Goal: Transaction & Acquisition: Purchase product/service

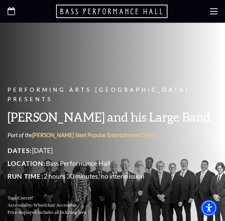
click at [15, 8] on div at bounding box center [112, 11] width 225 height 23
click at [14, 12] on use "Open this option" at bounding box center [12, 11] width 8 height 8
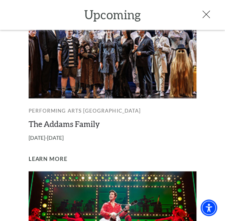
scroll to position [367, 0]
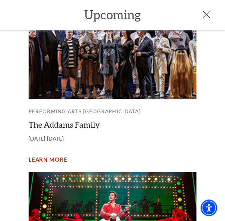
click at [57, 155] on span "Learn More" at bounding box center [48, 159] width 39 height 9
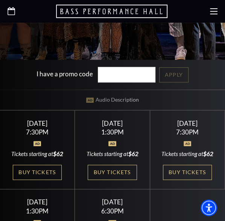
scroll to position [281, 0]
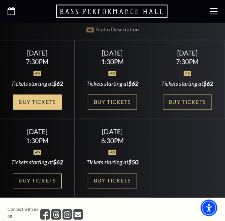
click at [52, 109] on link "Buy Tickets" at bounding box center [37, 101] width 49 height 15
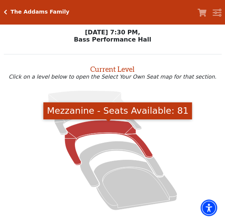
click at [101, 126] on icon "Mezzanine - Seats Available: 81" at bounding box center [109, 142] width 88 height 45
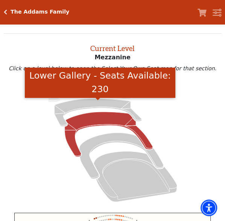
scroll to position [29, 0]
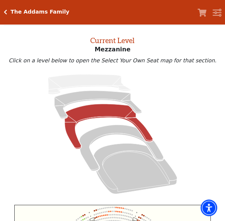
drag, startPoint x: 190, startPoint y: 155, endPoint x: 184, endPoint y: 115, distance: 40.4
click at [184, 115] on icon at bounding box center [112, 133] width 201 height 127
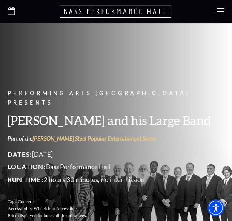
click at [12, 10] on icon at bounding box center [12, 11] width 8 height 8
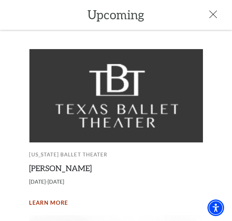
click at [44, 201] on span "Learn More" at bounding box center [48, 202] width 39 height 9
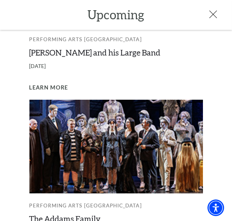
scroll to position [352, 0]
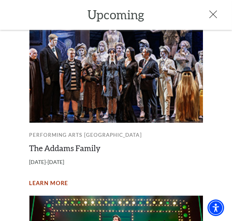
click at [51, 178] on span "Learn More" at bounding box center [48, 182] width 39 height 9
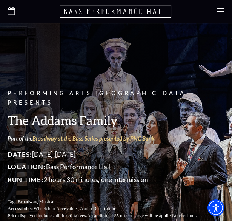
scroll to position [211, 0]
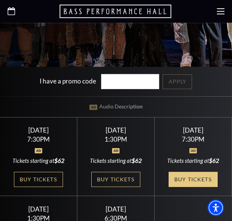
click at [185, 187] on link "Buy Tickets" at bounding box center [192, 179] width 49 height 15
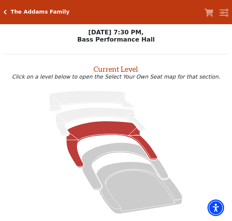
click at [94, 130] on icon at bounding box center [111, 144] width 91 height 46
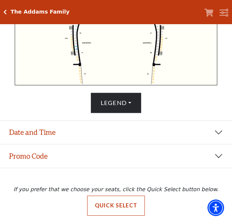
scroll to position [271, 0]
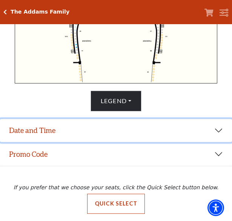
click at [67, 126] on button "Date and Time" at bounding box center [116, 130] width 232 height 23
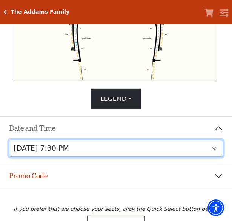
click at [121, 146] on select "[DATE] 7:30 PM [DATE] 1:30 PM [DATE] 7:30 PM [DATE] 1:30 PM [DATE] 6:30 PM" at bounding box center [116, 147] width 214 height 17
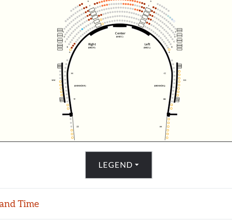
scroll to position [245, 0]
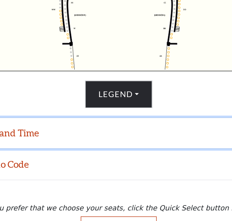
click at [59, 155] on button "Date and Time" at bounding box center [116, 153] width 232 height 23
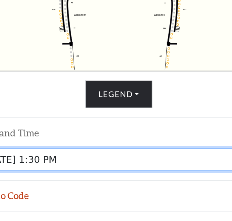
click at [97, 179] on select "Friday, October 24 at 7:30 PM Saturday, October 25 at 1:30 PM Saturday, October…" at bounding box center [116, 173] width 214 height 17
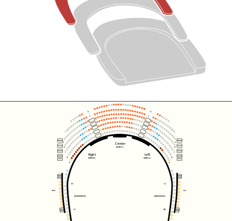
scroll to position [161, 0]
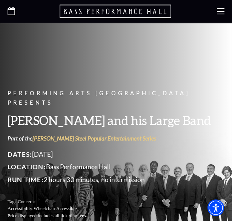
click at [10, 10] on icon "Open this option" at bounding box center [12, 11] width 8 height 8
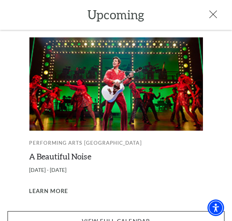
scroll to position [519, 0]
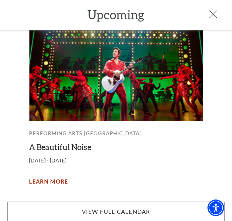
click at [53, 177] on span "Learn More" at bounding box center [48, 181] width 39 height 9
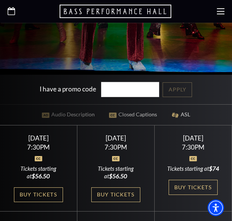
scroll to position [211, 0]
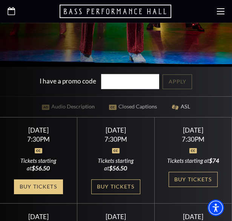
click at [45, 193] on link "Buy Tickets" at bounding box center [38, 186] width 49 height 15
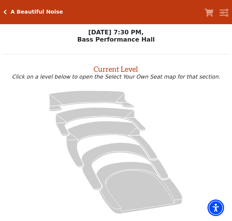
click at [35, 138] on icon at bounding box center [115, 152] width 207 height 130
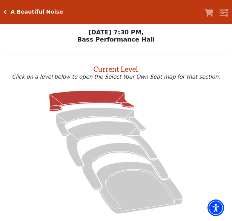
click at [87, 99] on icon at bounding box center [91, 100] width 85 height 20
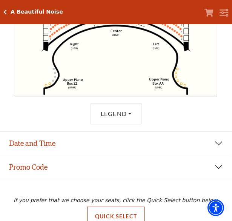
scroll to position [271, 0]
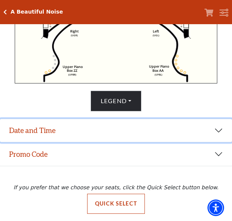
click at [120, 131] on button "Date and Time" at bounding box center [116, 130] width 232 height 23
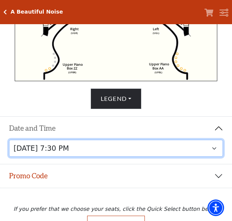
click at [131, 155] on select "Tuesday, October 28 at 7:30 PM Wednesday, October 29 at 7:30 PM Thursday, Octob…" at bounding box center [116, 147] width 214 height 17
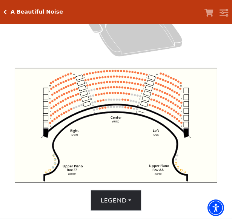
scroll to position [271, 0]
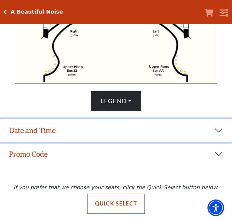
click at [78, 137] on button "Date and Time" at bounding box center [116, 130] width 232 height 23
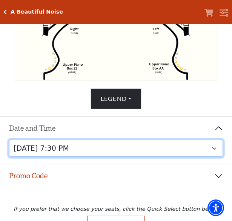
click at [92, 154] on select "Tuesday, October 28 at 7:30 PM Wednesday, October 29 at 7:30 PM Thursday, Octob…" at bounding box center [116, 147] width 214 height 17
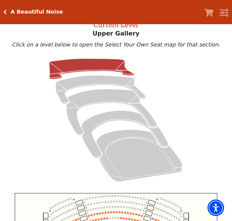
scroll to position [29, 0]
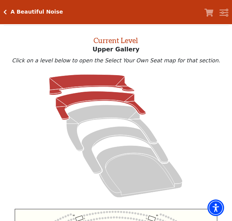
click at [79, 98] on icon at bounding box center [101, 105] width 90 height 29
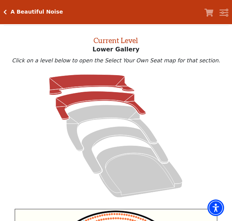
click at [95, 83] on icon at bounding box center [91, 84] width 85 height 20
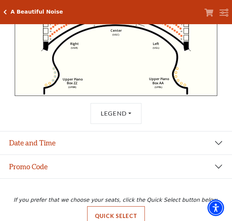
scroll to position [271, 0]
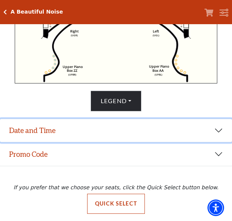
click at [77, 128] on button "Date and Time" at bounding box center [116, 130] width 232 height 23
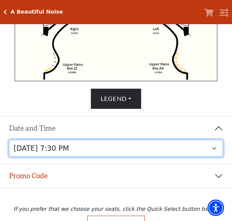
click at [85, 146] on select "Tuesday, October 28 at 7:30 PM Wednesday, October 29 at 7:30 PM Thursday, Octob…" at bounding box center [116, 147] width 214 height 17
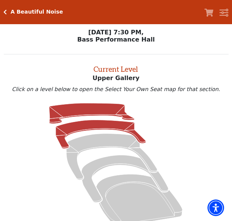
click at [90, 126] on icon at bounding box center [101, 134] width 90 height 29
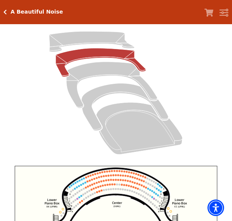
scroll to position [29, 0]
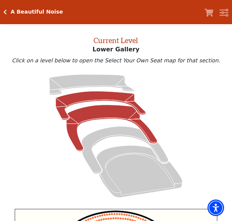
click at [90, 116] on icon at bounding box center [111, 128] width 91 height 46
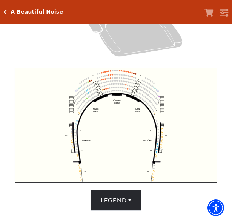
scroll to position [271, 0]
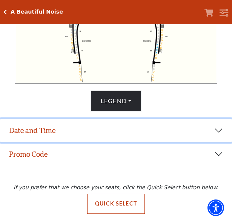
click at [104, 123] on button "Date and Time" at bounding box center [116, 130] width 232 height 23
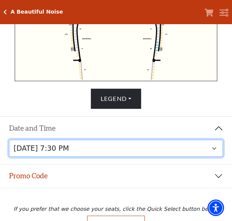
click at [108, 153] on select "Tuesday, October 28 at 7:30 PM Wednesday, October 29 at 7:30 PM Thursday, Octob…" at bounding box center [116, 147] width 214 height 17
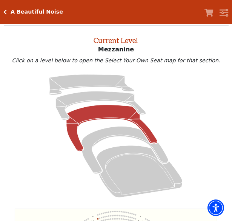
scroll to position [29, 0]
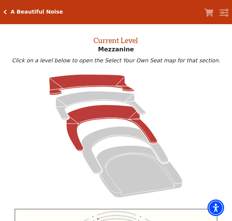
click at [72, 81] on icon at bounding box center [91, 84] width 85 height 20
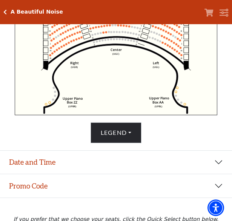
scroll to position [271, 0]
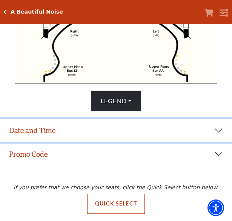
click at [148, 136] on button "Date and Time" at bounding box center [116, 130] width 232 height 23
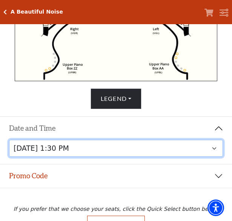
click at [146, 142] on select "Tuesday, October 28 at 7:30 PM Wednesday, October 29 at 7:30 PM Thursday, Octob…" at bounding box center [116, 147] width 214 height 17
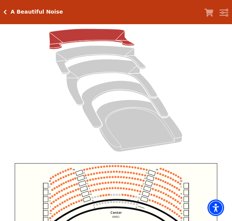
scroll to position [29, 0]
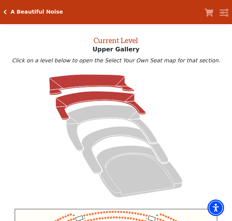
click at [90, 98] on icon at bounding box center [101, 105] width 90 height 29
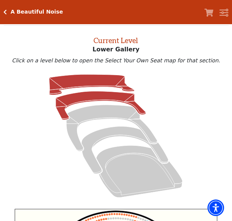
click at [103, 83] on icon at bounding box center [91, 84] width 85 height 20
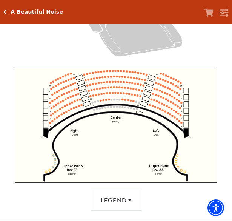
scroll to position [271, 0]
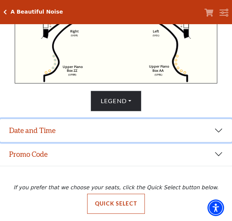
click at [108, 129] on button "Date and Time" at bounding box center [116, 130] width 232 height 23
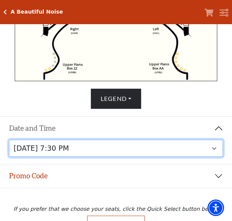
click at [135, 154] on select "Tuesday, October 28 at 7:30 PM Wednesday, October 29 at 7:30 PM Thursday, Octob…" at bounding box center [116, 147] width 214 height 17
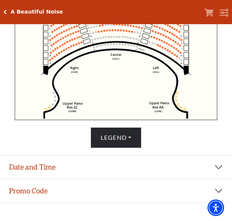
scroll to position [240, 0]
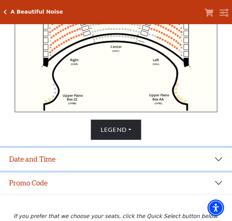
click at [79, 159] on button "Date and Time" at bounding box center [116, 158] width 232 height 23
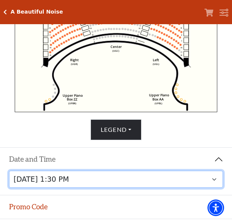
drag, startPoint x: 126, startPoint y: 184, endPoint x: 119, endPoint y: 182, distance: 6.9
click at [126, 184] on select "Tuesday, October 28 at 7:30 PM Wednesday, October 29 at 7:30 PM Thursday, Octob…" at bounding box center [116, 178] width 214 height 17
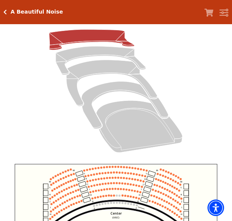
scroll to position [29, 0]
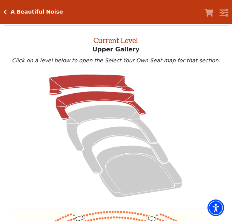
click at [107, 98] on icon at bounding box center [101, 105] width 90 height 29
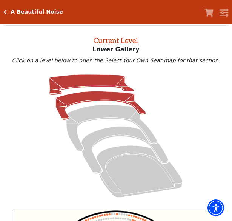
click at [87, 79] on icon at bounding box center [91, 84] width 85 height 20
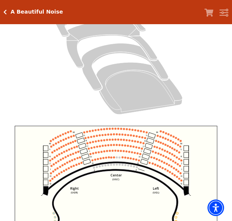
scroll to position [169, 0]
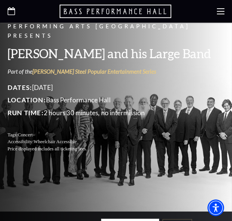
scroll to position [141, 0]
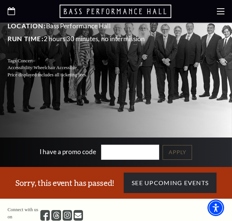
click at [12, 9] on use "Open this option" at bounding box center [12, 11] width 8 height 8
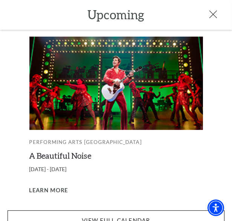
scroll to position [519, 0]
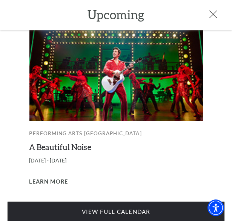
click at [124, 201] on link "View Full Calendar" at bounding box center [116, 211] width 217 height 20
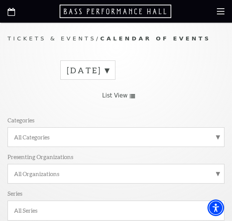
click at [109, 71] on label "[DATE]" at bounding box center [88, 70] width 42 height 10
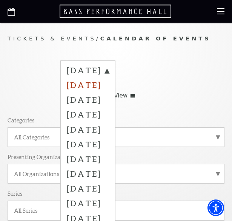
click at [109, 83] on label "[DATE]" at bounding box center [88, 84] width 42 height 15
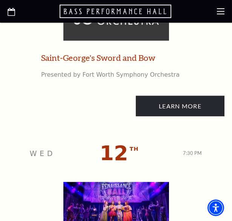
scroll to position [1970, 0]
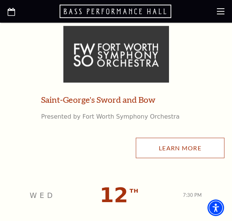
click at [151, 142] on link "Learn More" at bounding box center [180, 148] width 89 height 21
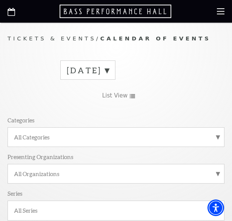
click at [109, 71] on label "October 2025" at bounding box center [88, 70] width 42 height 10
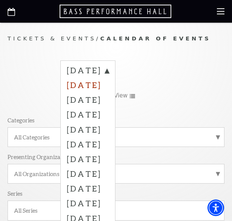
click at [109, 87] on label "November 2025" at bounding box center [88, 84] width 42 height 15
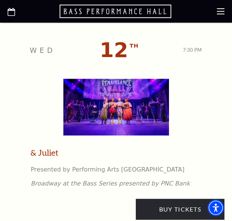
scroll to position [2160, 0]
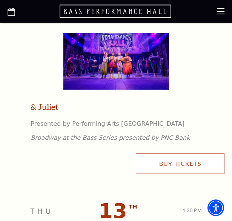
click at [161, 162] on link "Buy Tickets" at bounding box center [180, 163] width 89 height 21
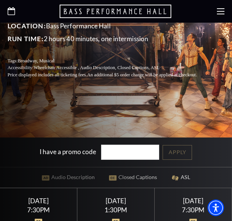
scroll to position [211, 0]
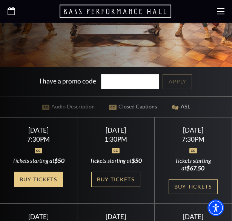
click at [39, 185] on link "Buy Tickets" at bounding box center [38, 179] width 49 height 15
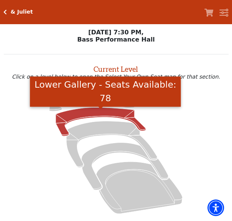
click at [82, 113] on icon "Lower Gallery - Seats Available: 78" at bounding box center [101, 121] width 90 height 29
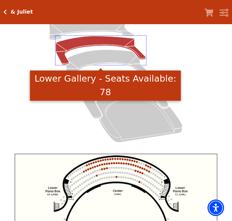
scroll to position [29, 0]
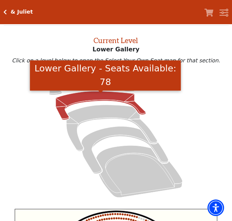
click at [14, 92] on icon at bounding box center [115, 135] width 207 height 130
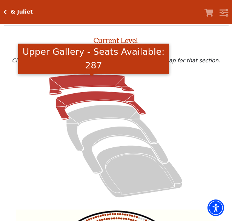
click at [62, 84] on icon "Upper Gallery - Seats Available: 287" at bounding box center [91, 84] width 85 height 20
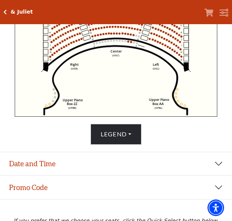
scroll to position [271, 0]
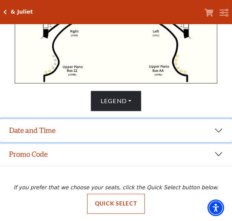
click at [63, 133] on button "Date and Time" at bounding box center [116, 130] width 232 height 23
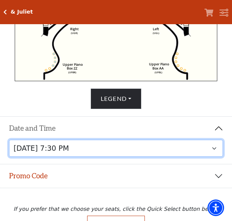
click at [160, 150] on select "[DATE] 1:30 PM [DATE] 7:30 PM [DATE] 7:30 PM [DATE] 7:30 PM [DATE] 1:30 PM [DAT…" at bounding box center [116, 147] width 214 height 17
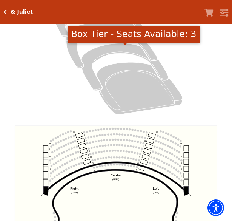
scroll to position [29, 0]
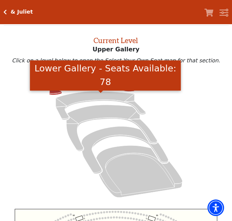
click at [90, 101] on icon "Lower Gallery - Seats Available: 78" at bounding box center [101, 105] width 90 height 29
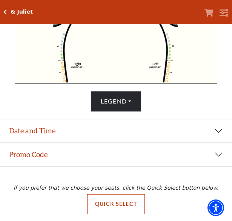
scroll to position [271, 0]
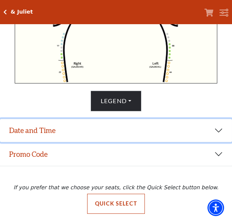
click at [109, 131] on button "Date and Time" at bounding box center [116, 130] width 232 height 23
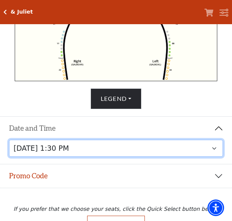
click at [154, 152] on select "[DATE] 1:30 PM [DATE] 7:30 PM [DATE] 7:30 PM [DATE] 7:30 PM [DATE] 1:30 PM [DAT…" at bounding box center [116, 147] width 214 height 17
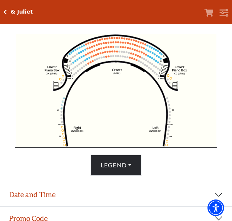
scroll to position [271, 0]
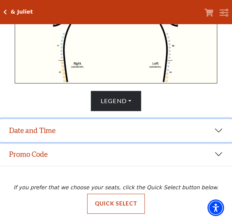
click at [93, 136] on button "Date and Time" at bounding box center [116, 130] width 232 height 23
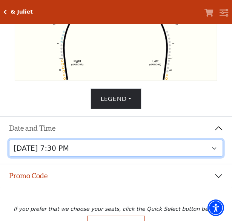
click at [100, 147] on select "[DATE] 1:30 PM [DATE] 7:30 PM [DATE] 7:30 PM [DATE] 7:30 PM [DATE] 1:30 PM [DAT…" at bounding box center [116, 147] width 214 height 17
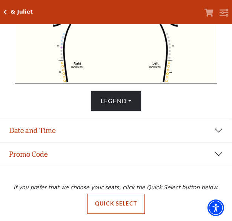
scroll to position [271, 0]
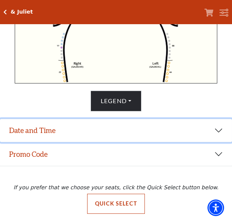
click at [101, 133] on button "Date and Time" at bounding box center [116, 130] width 232 height 23
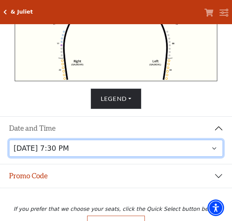
click at [110, 146] on select "[DATE] 1:30 PM [DATE] 7:30 PM [DATE] 7:30 PM [DATE] 7:30 PM [DATE] 1:30 PM [DAT…" at bounding box center [116, 147] width 214 height 17
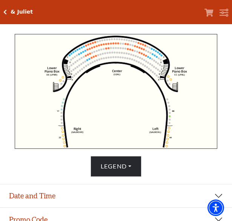
scroll to position [211, 0]
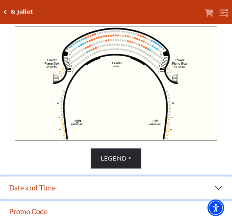
click at [112, 186] on button "Date and Time" at bounding box center [116, 187] width 232 height 23
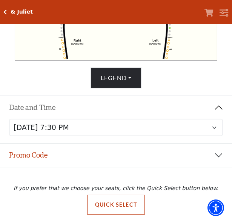
scroll to position [294, 0]
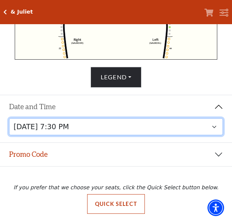
click at [149, 126] on select "[DATE] 1:30 PM [DATE] 7:30 PM [DATE] 7:30 PM [DATE] 7:30 PM [DATE] 1:30 PM [DAT…" at bounding box center [116, 126] width 214 height 17
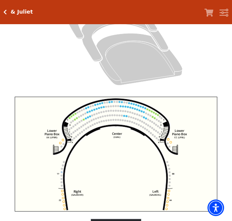
scroll to position [211, 0]
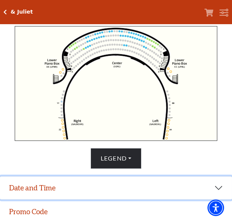
click at [76, 191] on button "Date and Time" at bounding box center [116, 187] width 232 height 23
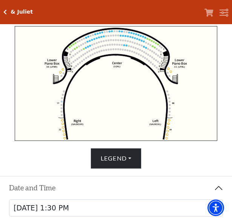
scroll to position [281, 0]
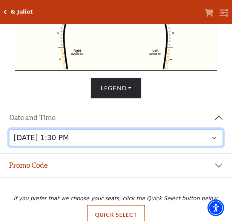
click at [129, 142] on select "[DATE] 1:30 PM [DATE] 7:30 PM [DATE] 7:30 PM [DATE] 7:30 PM [DATE] 1:30 PM [DAT…" at bounding box center [116, 137] width 214 height 17
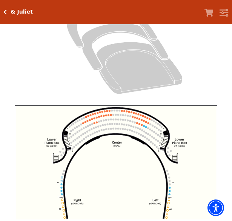
scroll to position [169, 0]
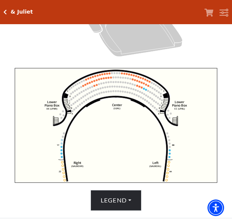
drag, startPoint x: 44, startPoint y: 41, endPoint x: 44, endPoint y: 36, distance: 5.3
